Goal: Find specific page/section

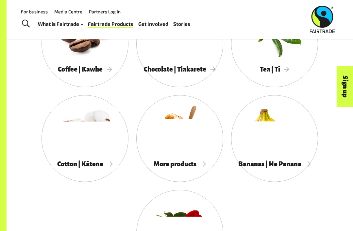
scroll to position [530, 0]
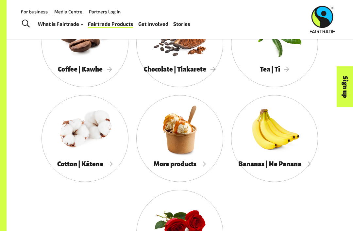
click at [189, 117] on div at bounding box center [179, 129] width 87 height 57
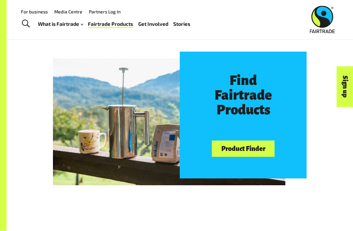
scroll to position [267, 0]
click at [260, 146] on link "Product Finder" at bounding box center [243, 149] width 63 height 17
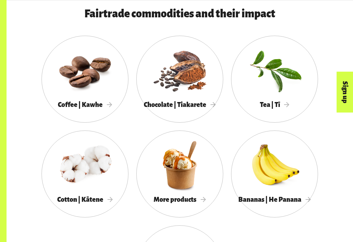
scroll to position [494, 0]
click at [107, 54] on div at bounding box center [85, 70] width 87 height 57
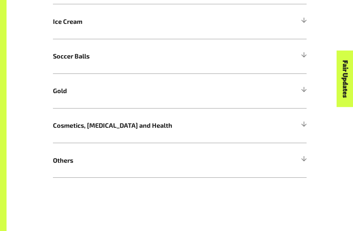
click at [274, 85] on h5 "Gold" at bounding box center [180, 91] width 254 height 35
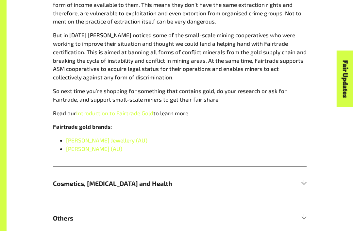
scroll to position [573, 0]
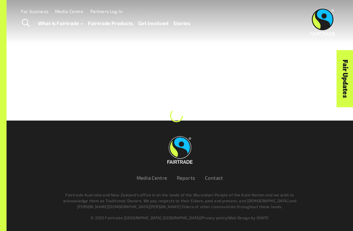
click at [241, 2] on div "Menu For business Media Centre Partners Log In What is Fairtrade How Fairtrade …" at bounding box center [176, 22] width 353 height 44
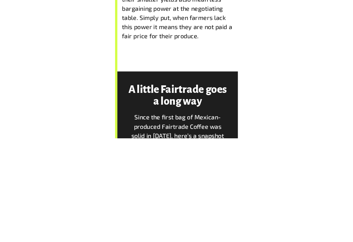
scroll to position [832, 0]
